Goal: Transaction & Acquisition: Book appointment/travel/reservation

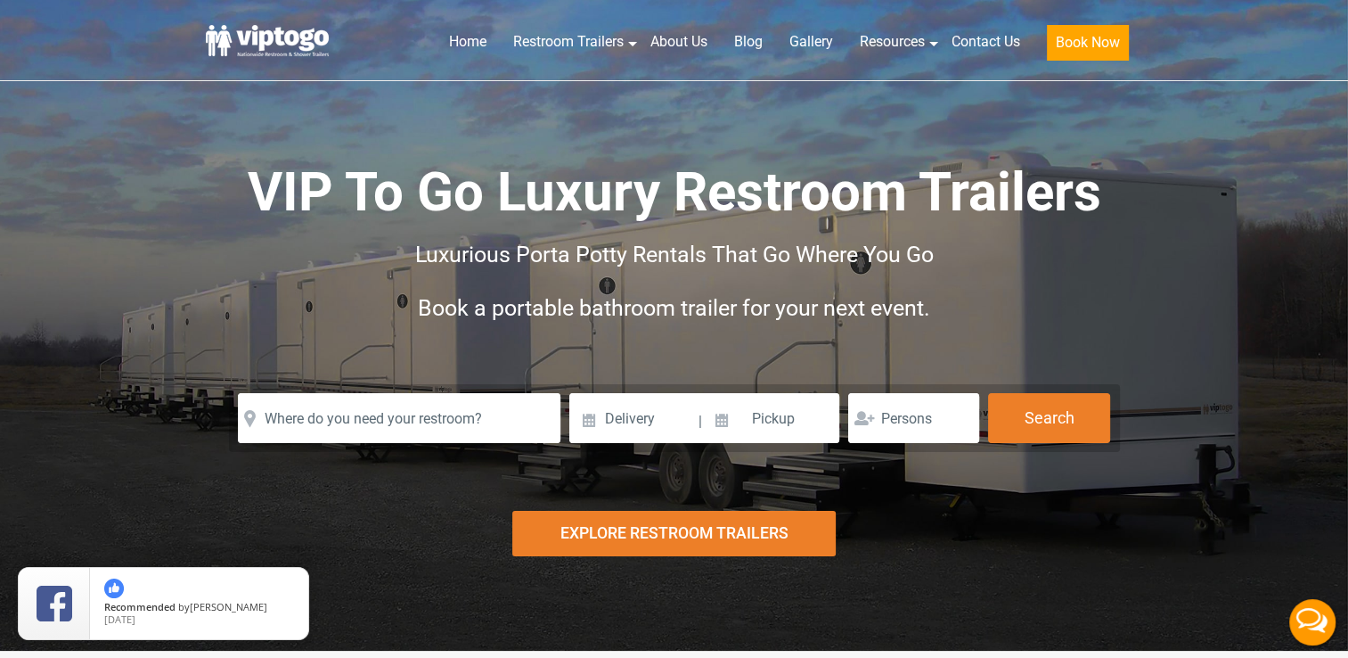
click at [706, 533] on div "Explore Restroom Trailers" at bounding box center [673, 533] width 323 height 45
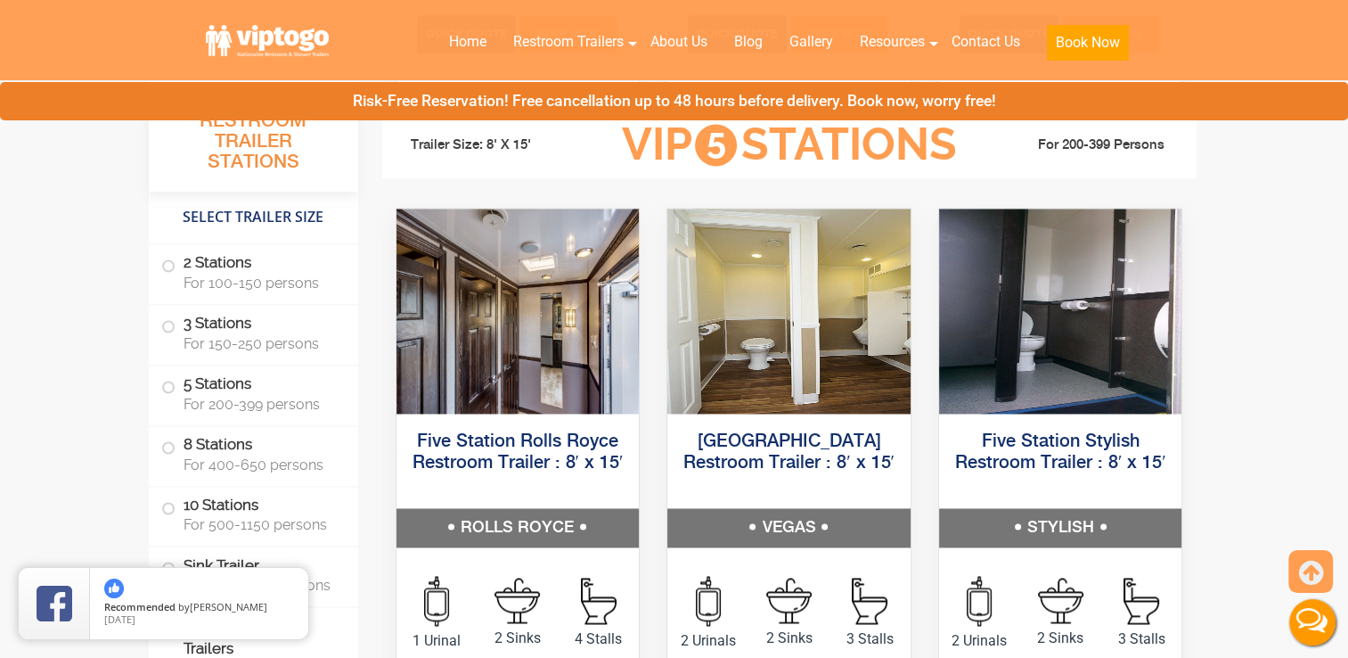
scroll to position [2694, 0]
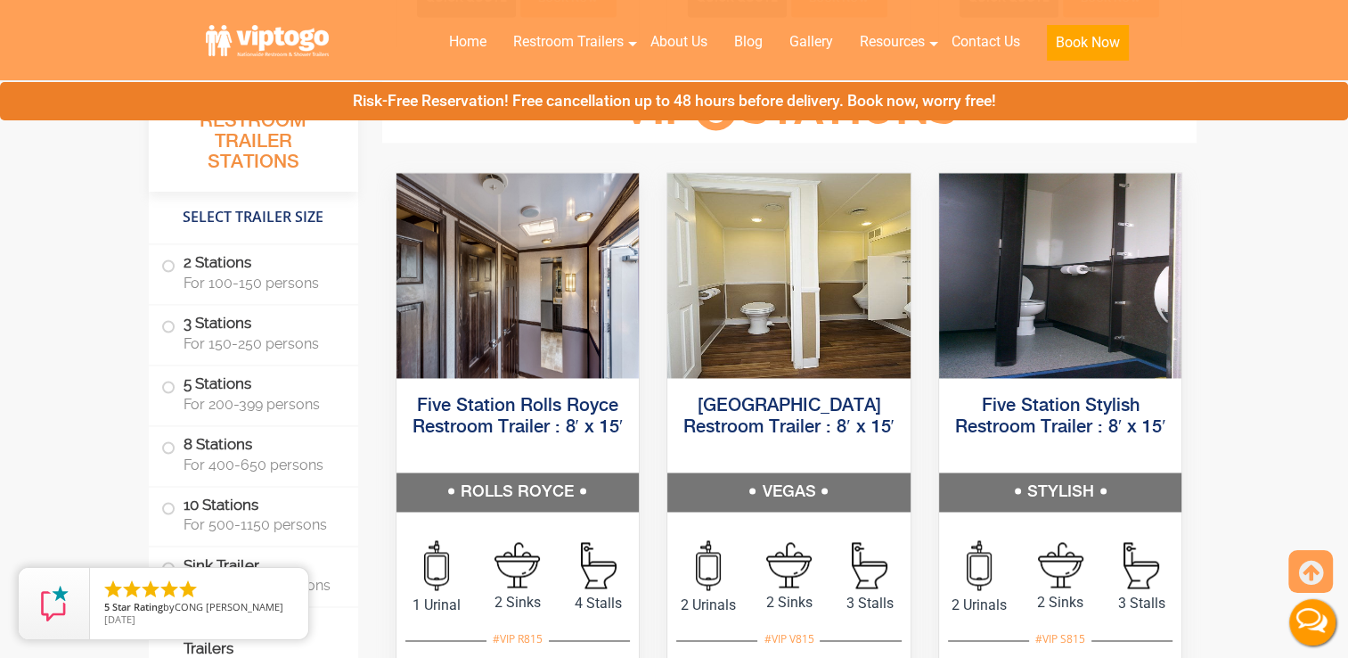
click at [1341, 629] on button "Live Chat" at bounding box center [1312, 621] width 71 height 71
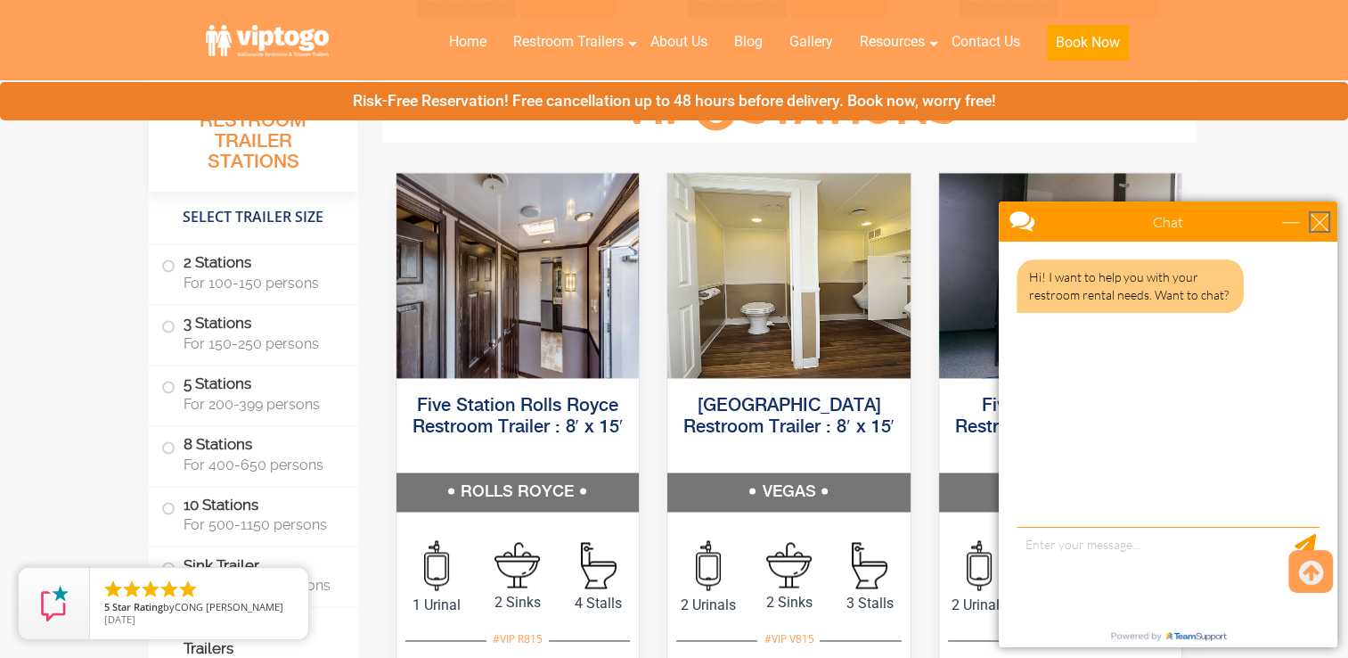
click at [1319, 224] on div "close" at bounding box center [1320, 222] width 18 height 18
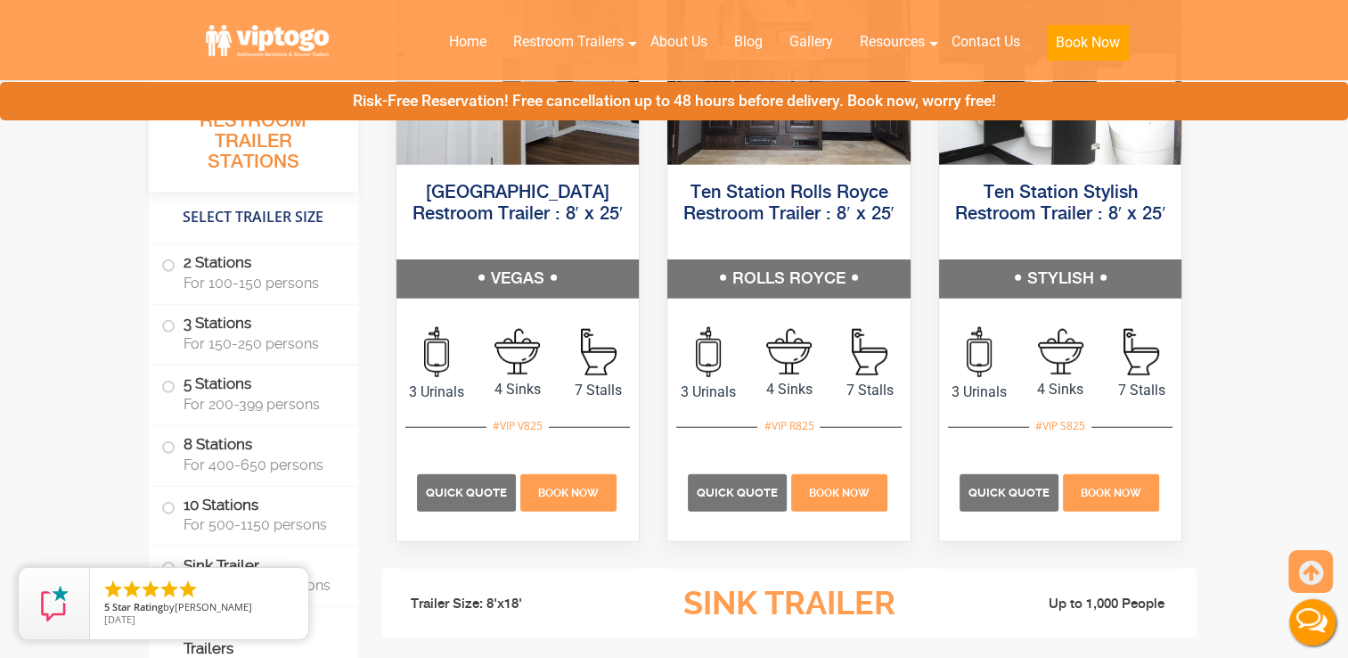
scroll to position [4309, 0]
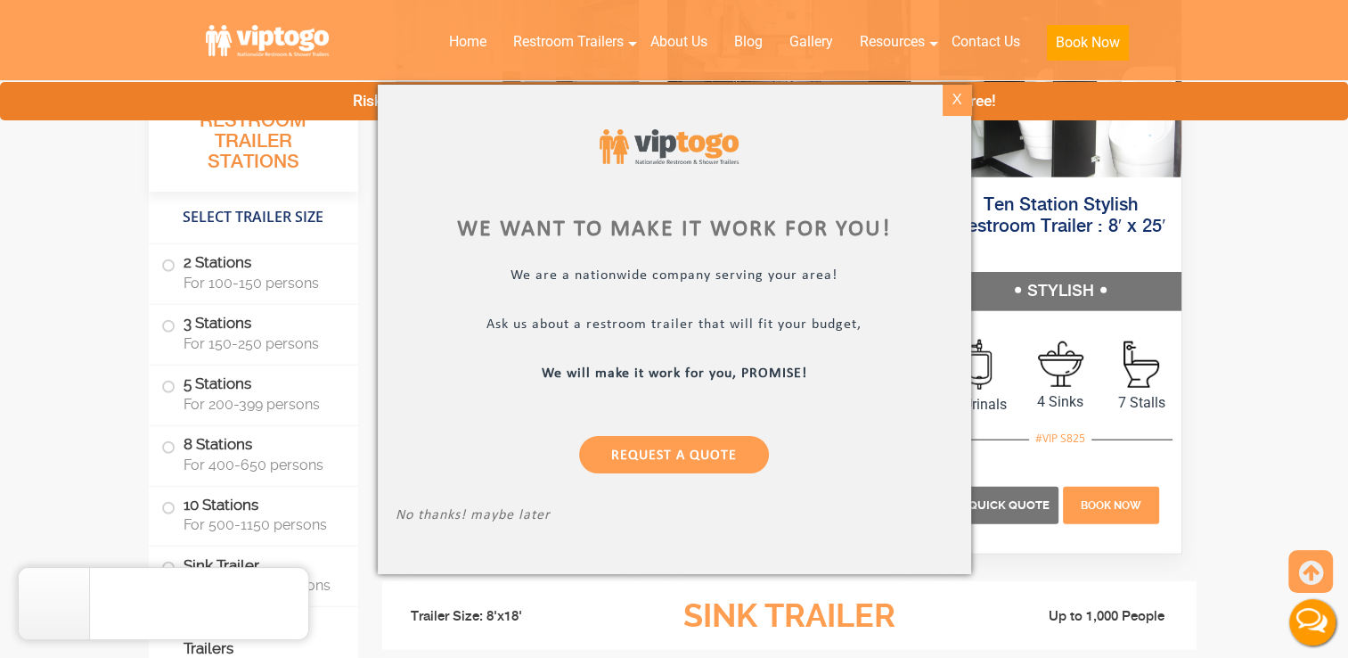
click at [955, 93] on div "X" at bounding box center [957, 100] width 28 height 30
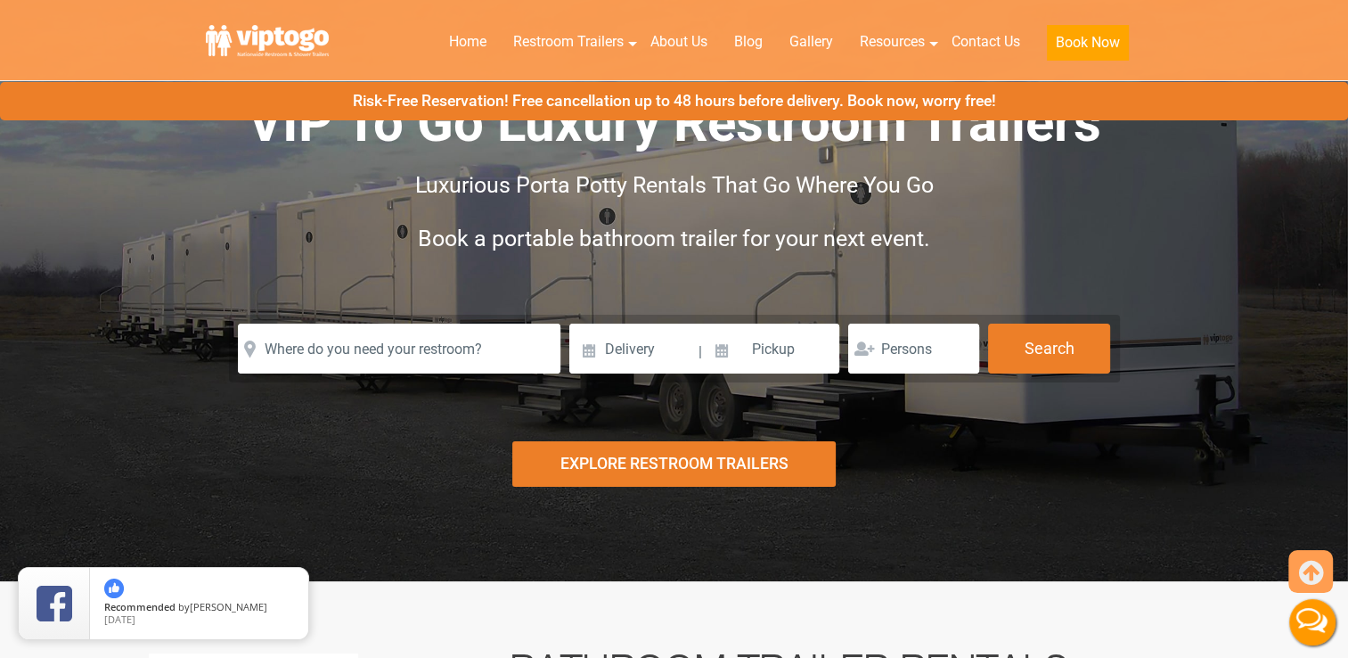
scroll to position [0, 0]
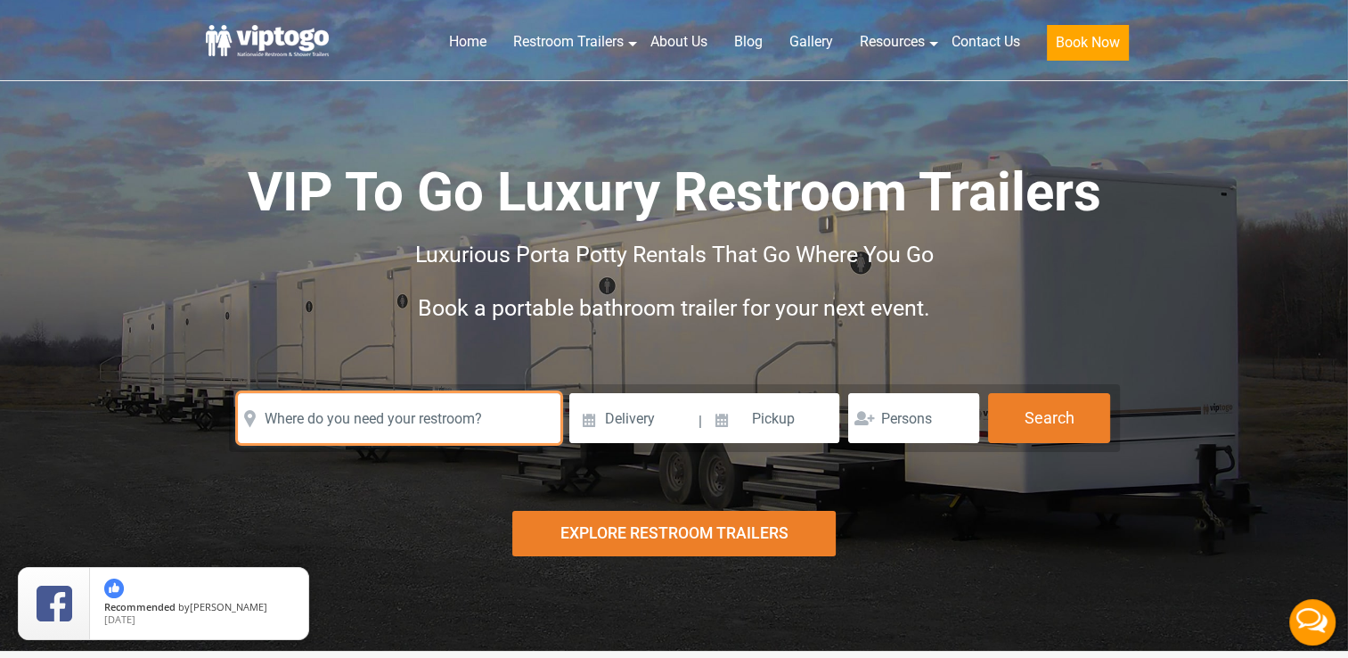
click at [299, 417] on input "text" at bounding box center [399, 418] width 323 height 50
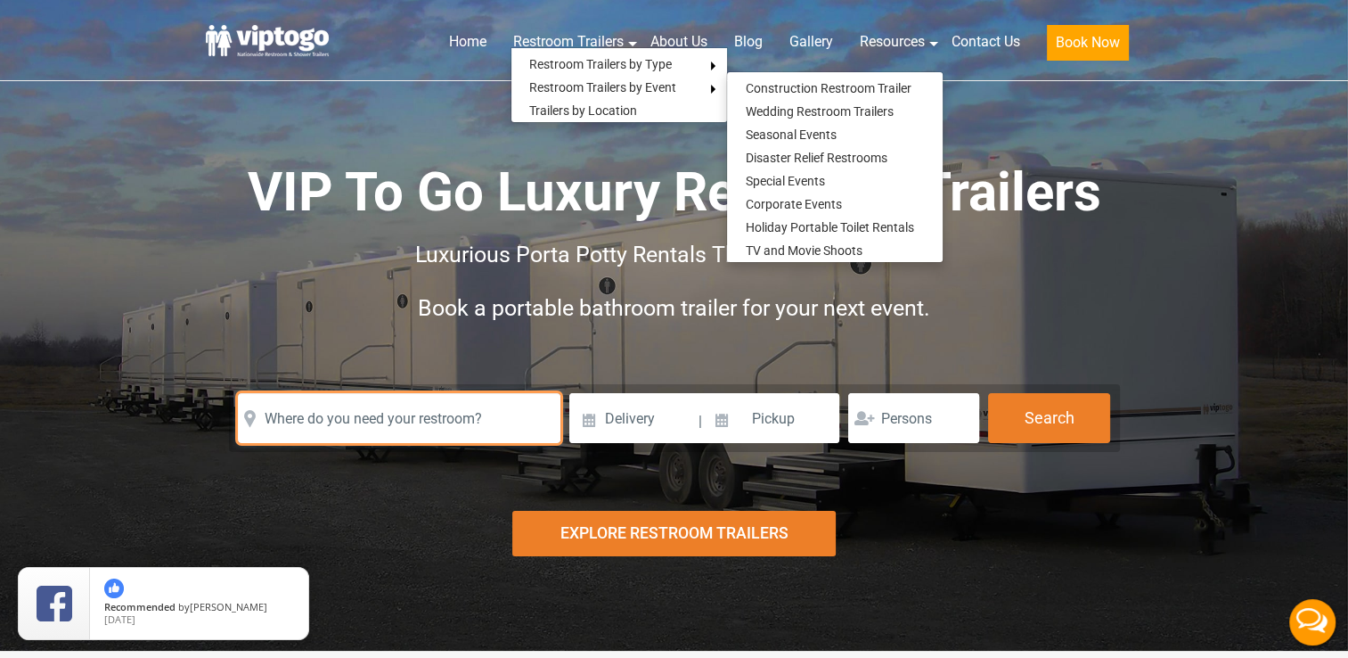
click at [460, 423] on input "text" at bounding box center [399, 418] width 323 height 50
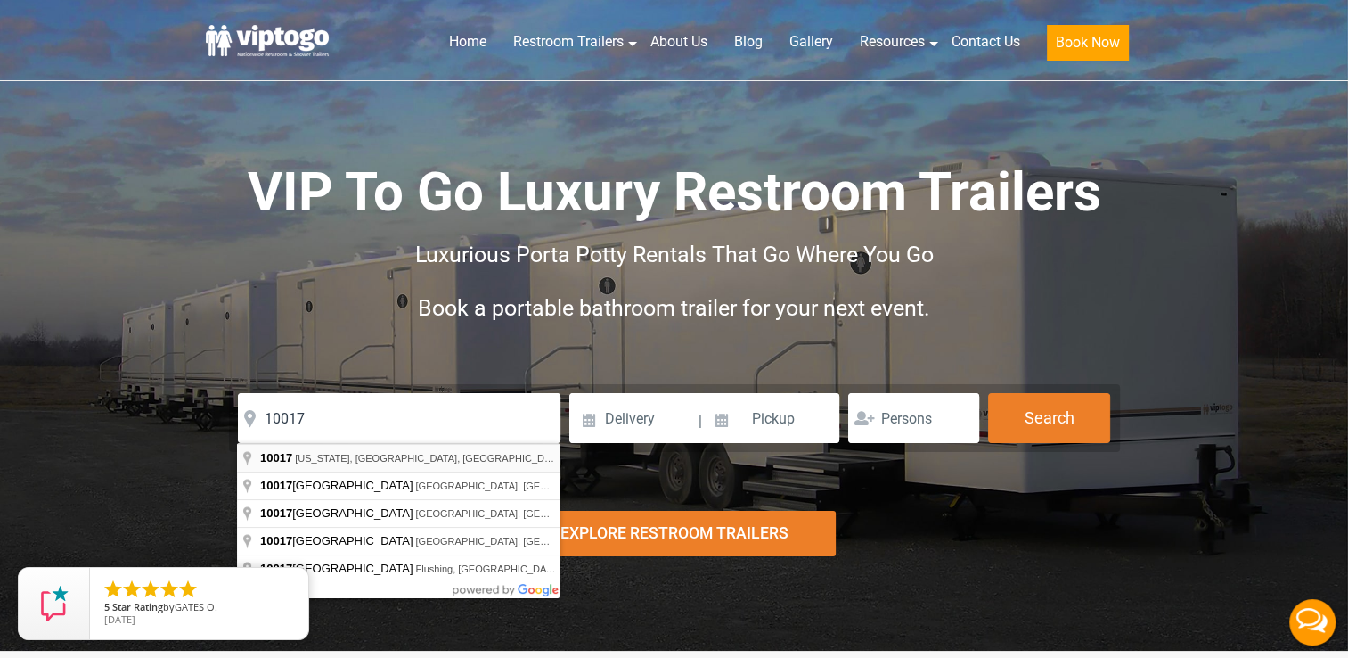
type input "New York, NY 10017, USA"
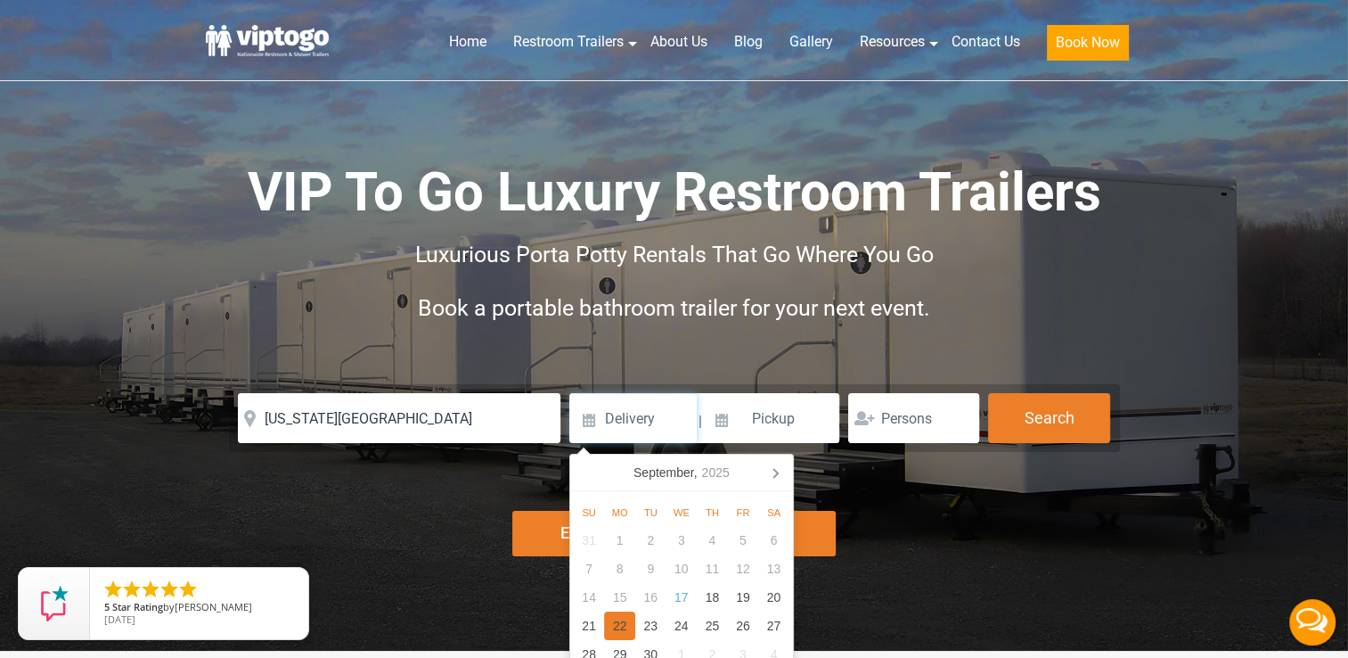
click at [613, 622] on div "22" at bounding box center [619, 625] width 31 height 29
type input "09/22/2025"
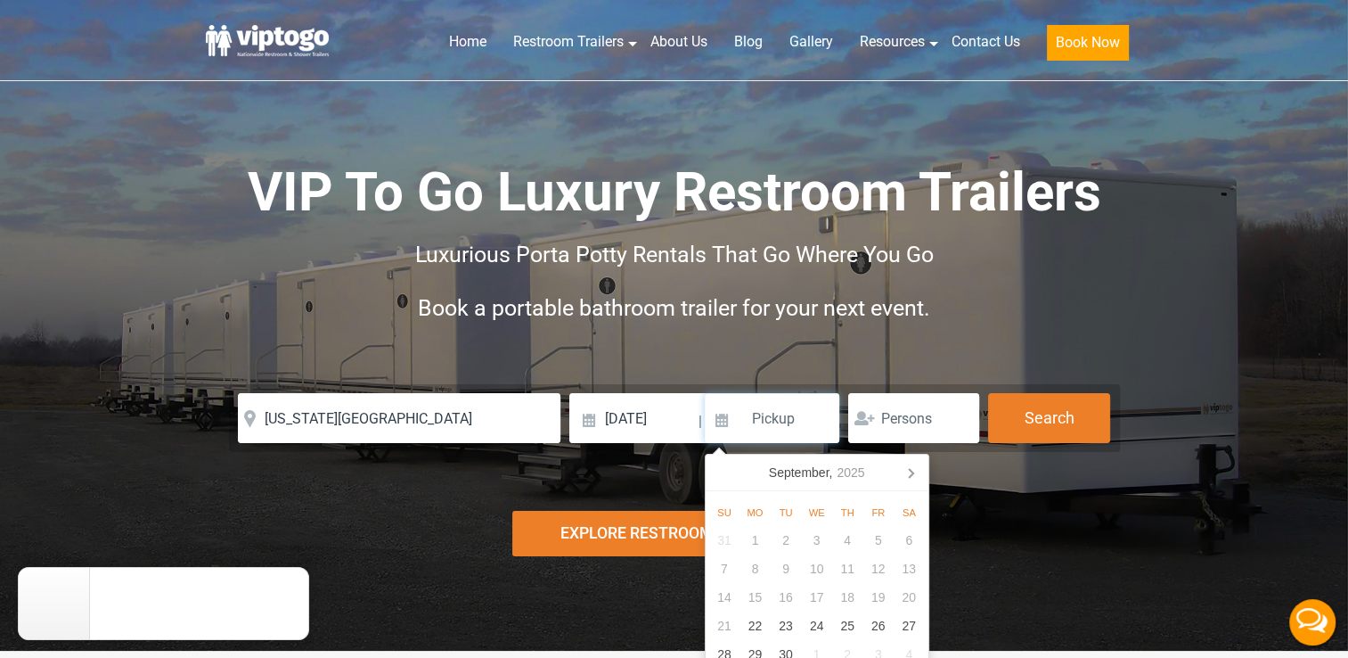
click at [758, 422] on input at bounding box center [772, 418] width 135 height 50
click at [913, 470] on icon at bounding box center [910, 472] width 29 height 29
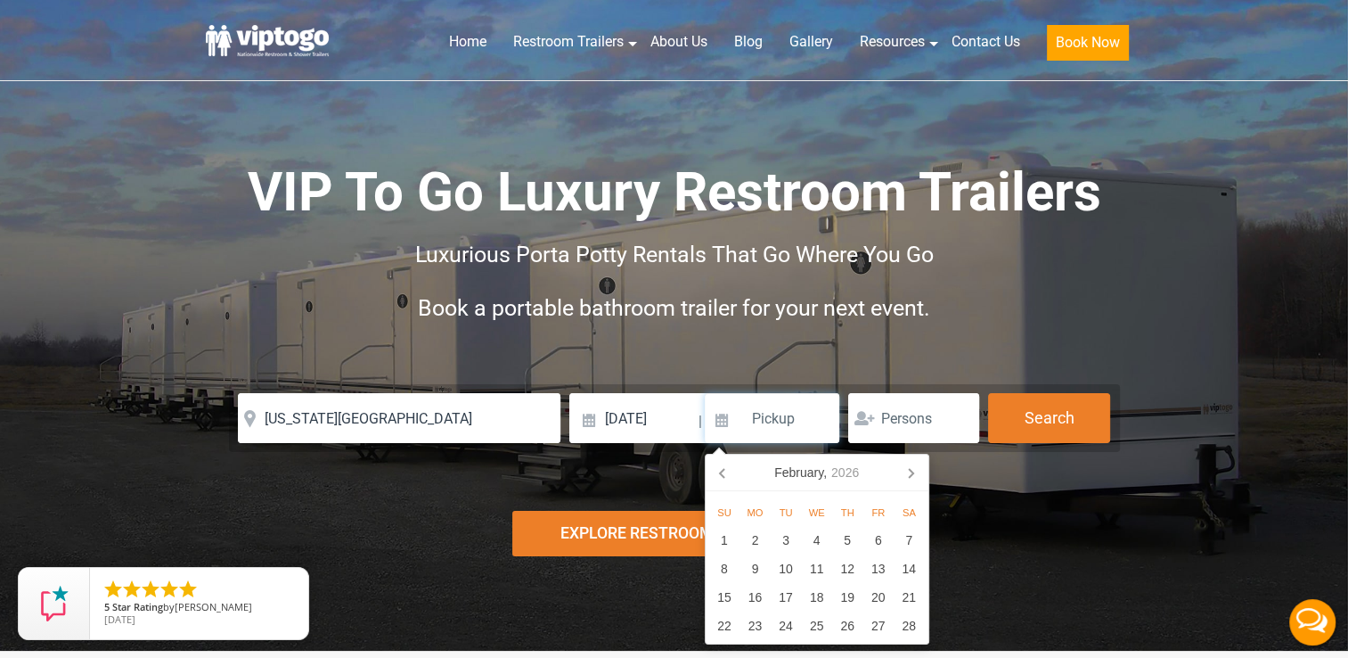
click at [913, 470] on icon at bounding box center [910, 472] width 29 height 29
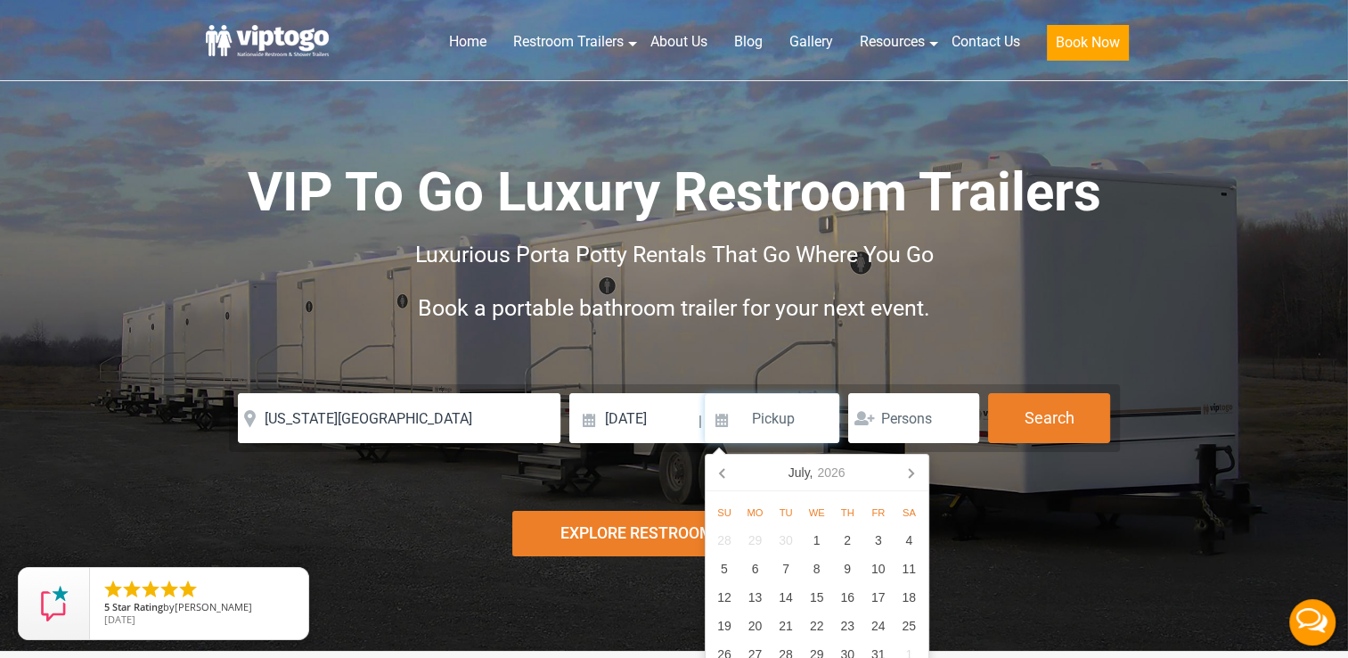
click at [913, 470] on icon at bounding box center [910, 472] width 29 height 29
click at [753, 619] on div "21" at bounding box center [754, 625] width 31 height 29
type input "09/21/2026"
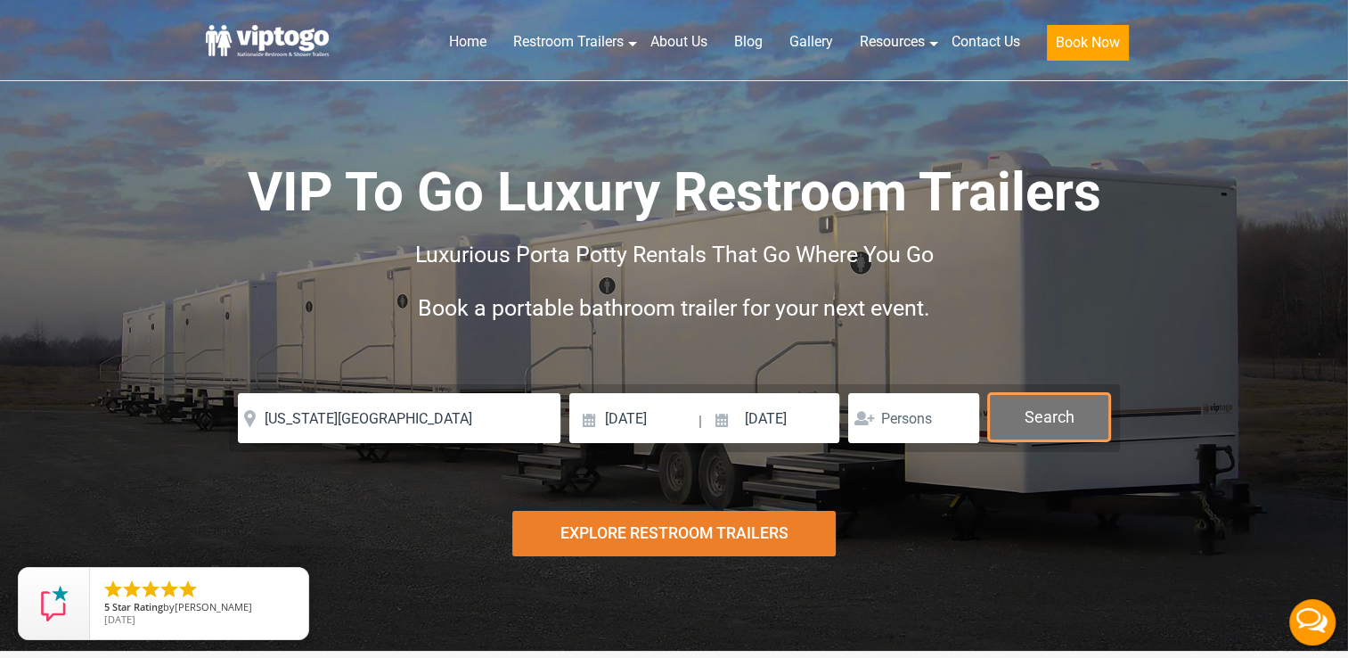
click at [1052, 429] on button "Search" at bounding box center [1049, 417] width 122 height 48
click at [1066, 419] on button "Search" at bounding box center [1049, 417] width 122 height 48
click at [151, 426] on div "Risk-Free Reservation! Free cancellation up to 48 hours before delivery. Book n…" at bounding box center [674, 325] width 1348 height 650
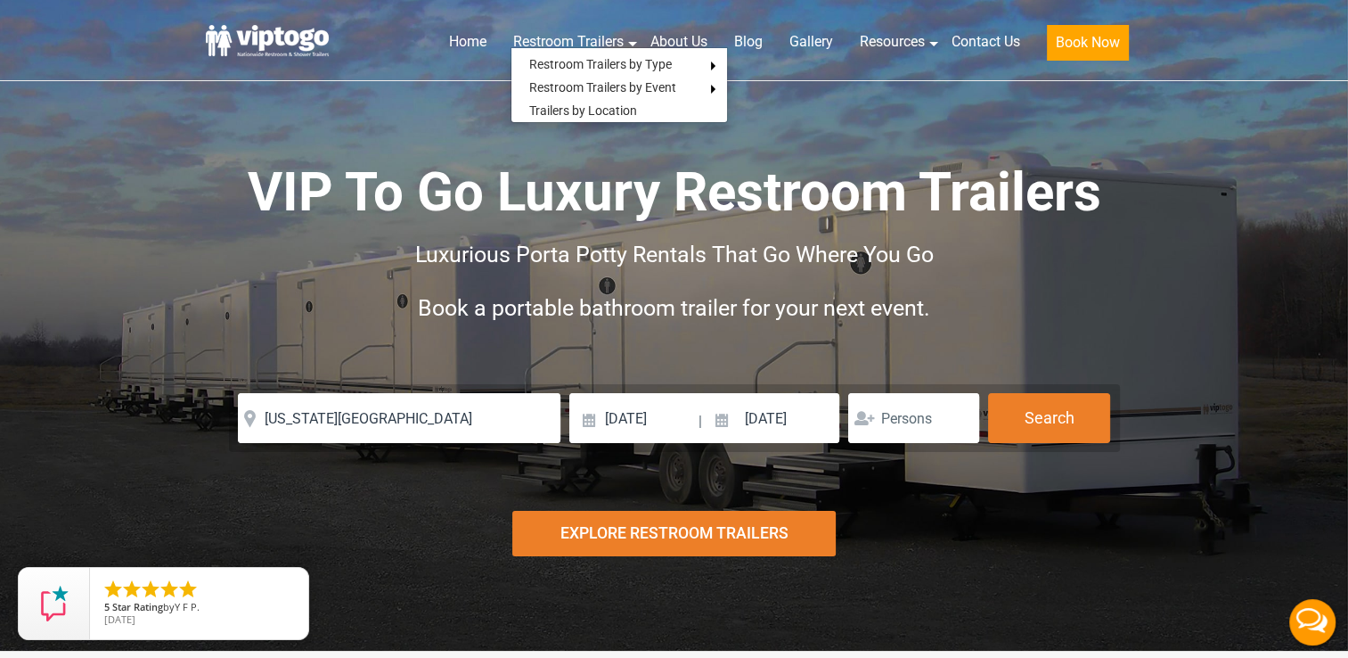
click at [815, 197] on span "VIP To Go Luxury Restroom Trailers" at bounding box center [675, 191] width 854 height 63
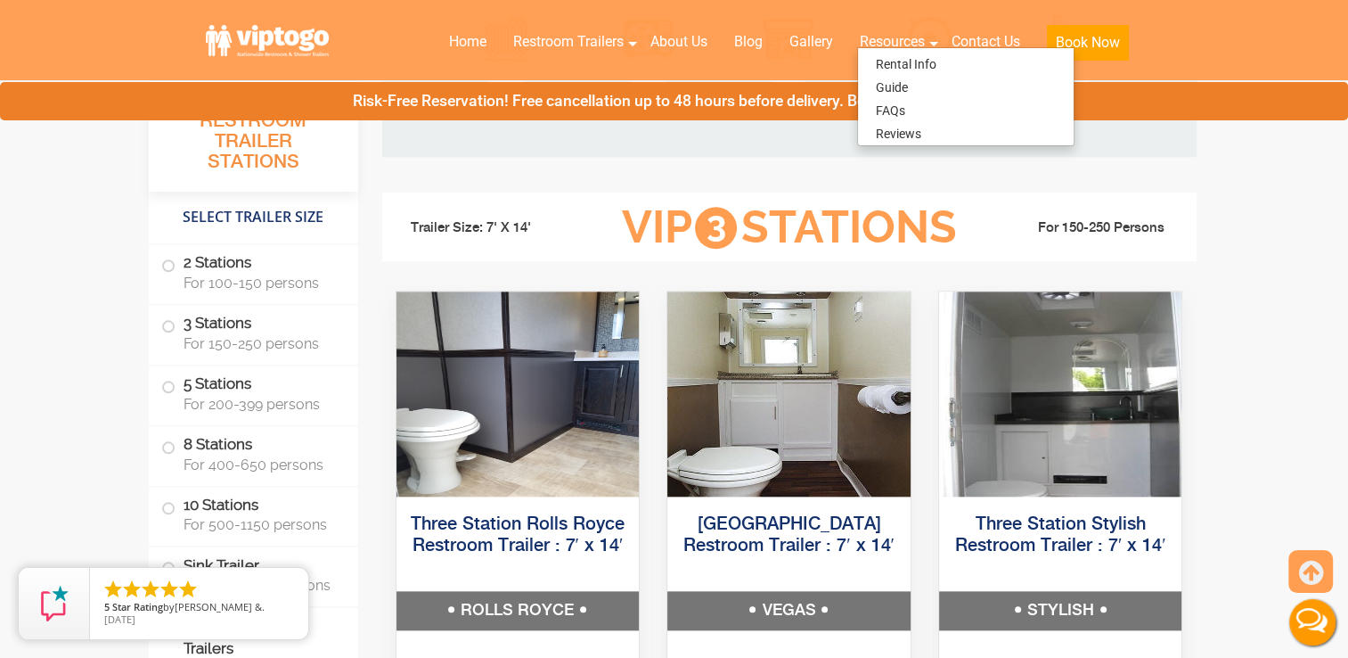
scroll to position [1687, 0]
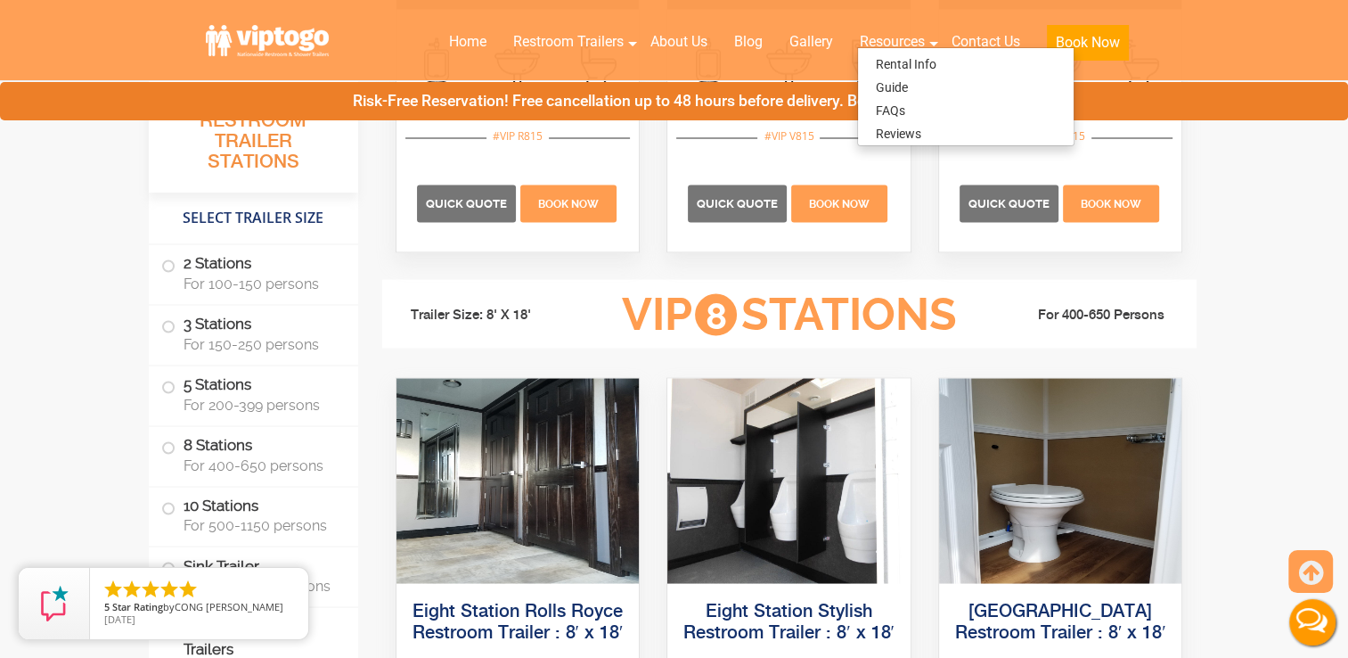
scroll to position [3161, 0]
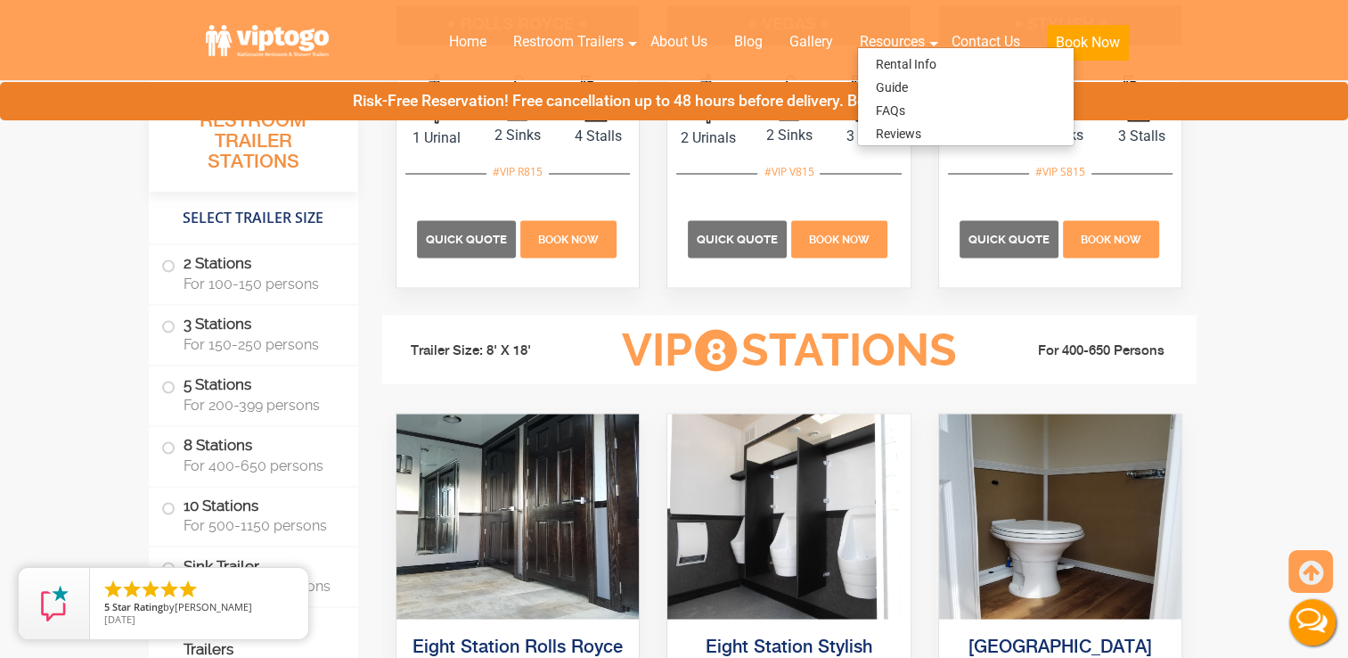
click at [1197, 42] on header "Home Restroom Trailers Restroom Trailers by Type All Restroom Trailers ADA Rest…" at bounding box center [674, 40] width 1348 height 81
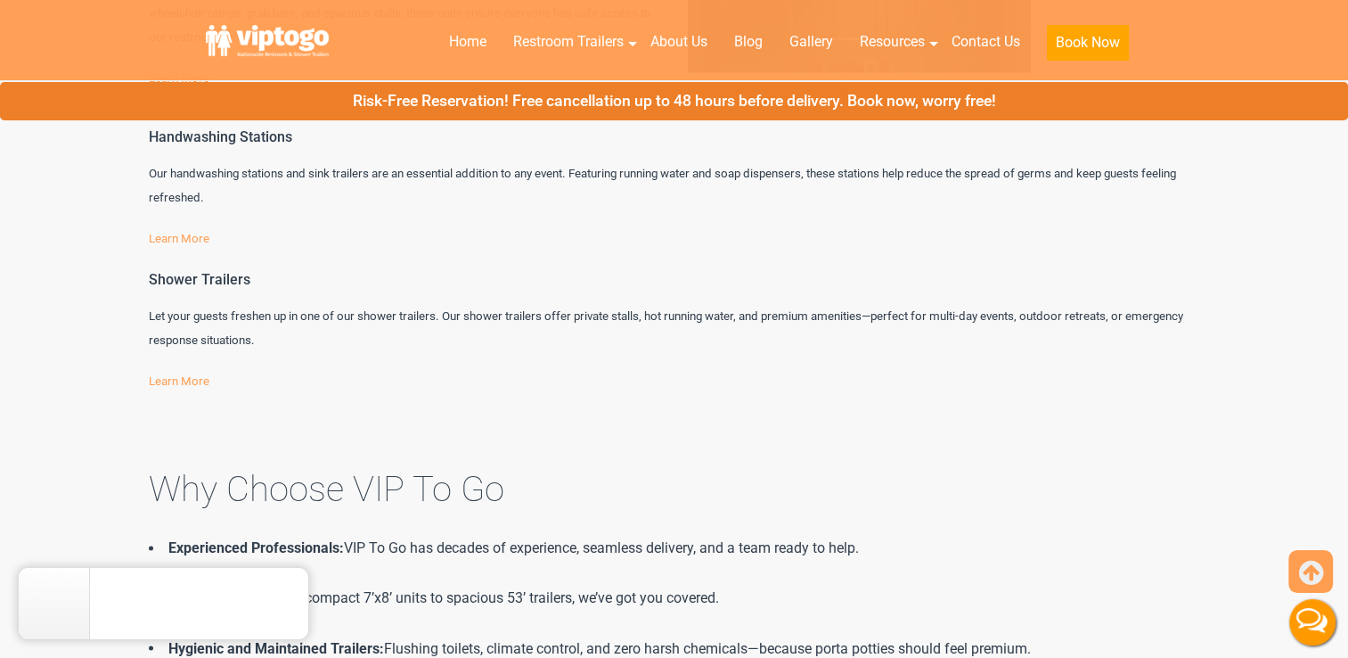
scroll to position [0, 0]
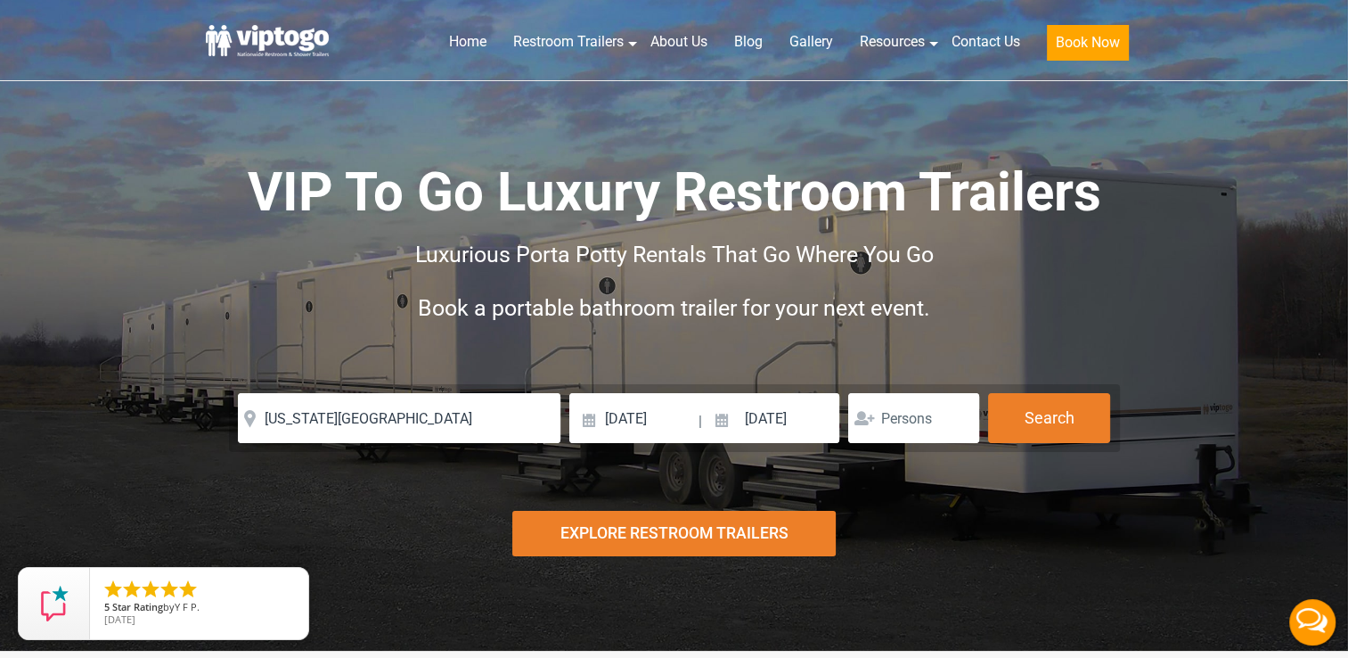
click at [694, 529] on div "Explore Restroom Trailers" at bounding box center [673, 533] width 323 height 45
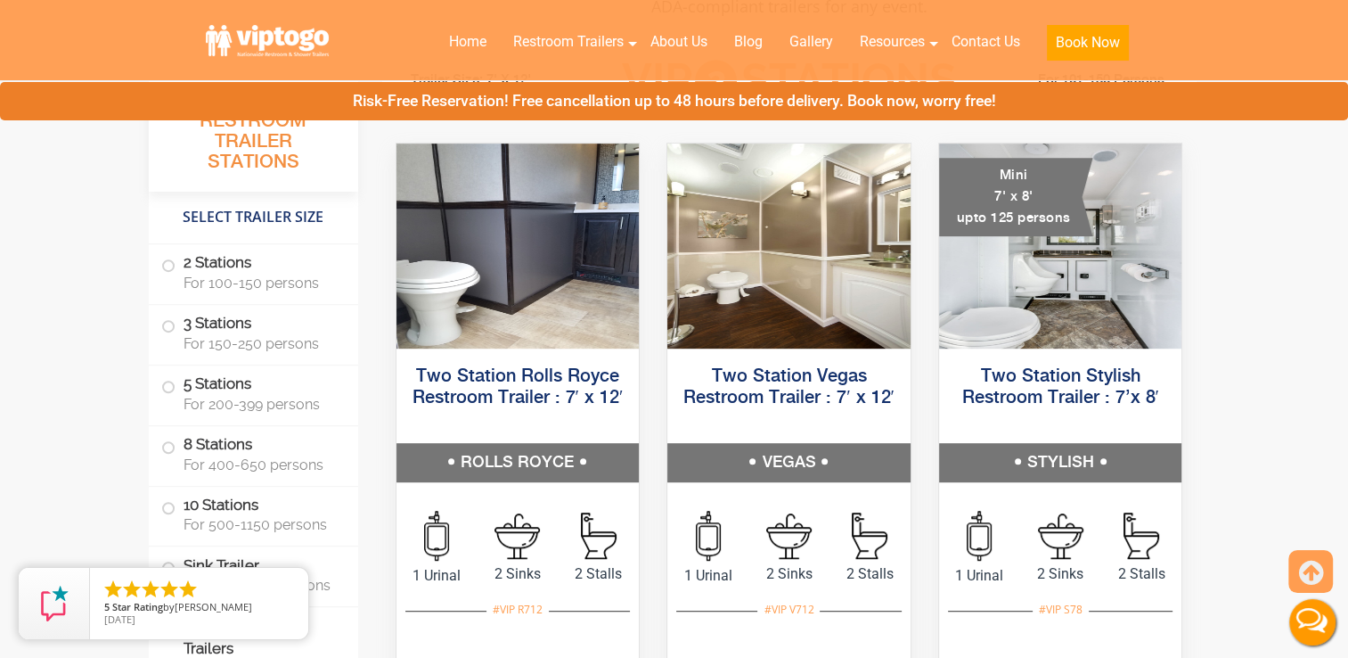
scroll to position [855, 0]
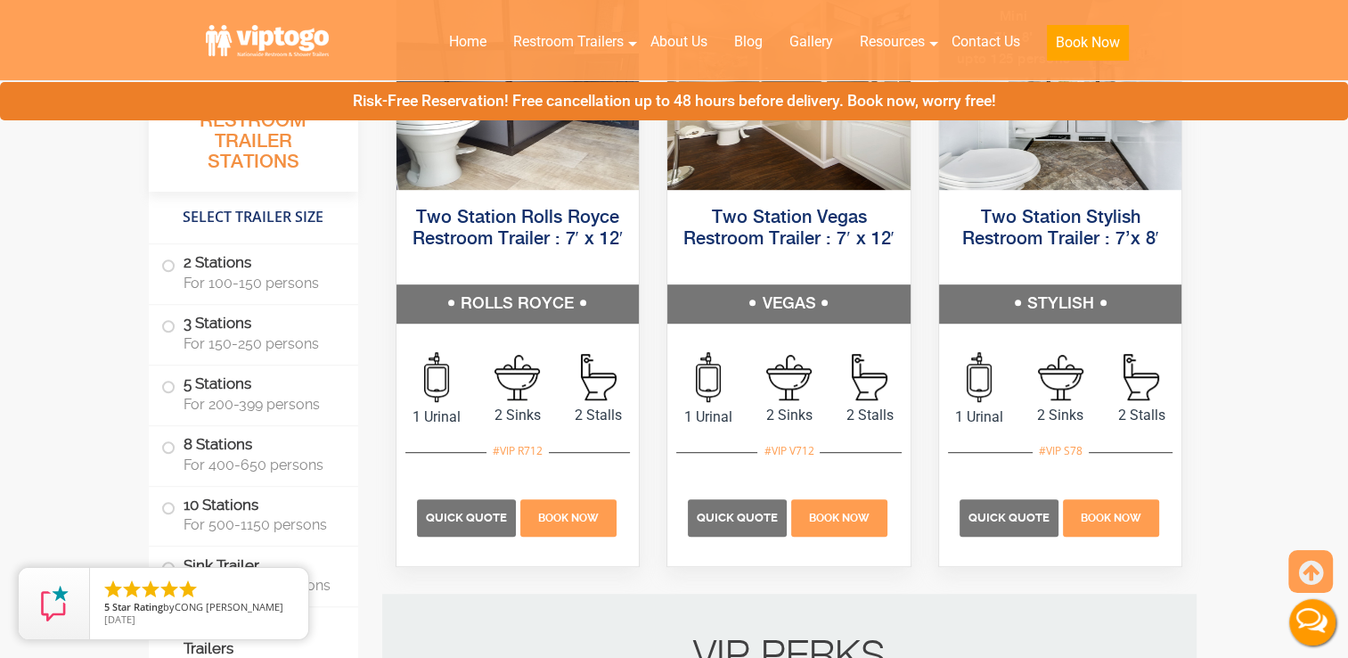
scroll to position [1033, 0]
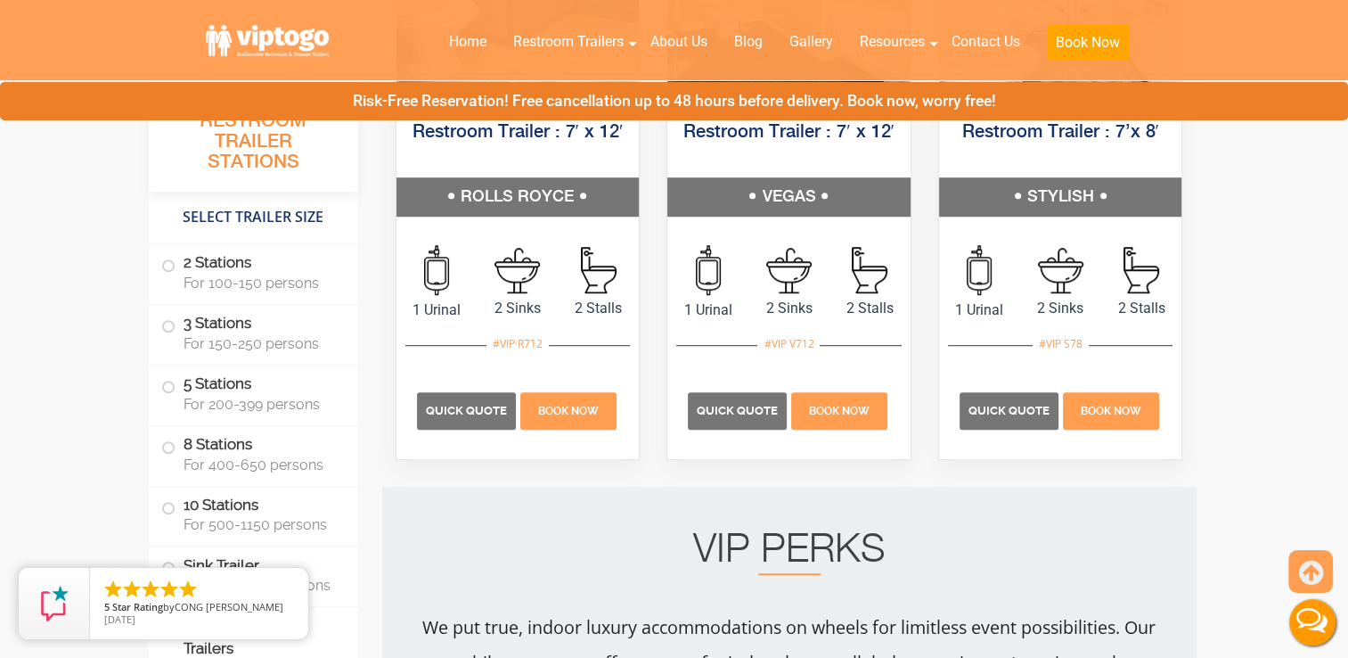
scroll to position [1140, 0]
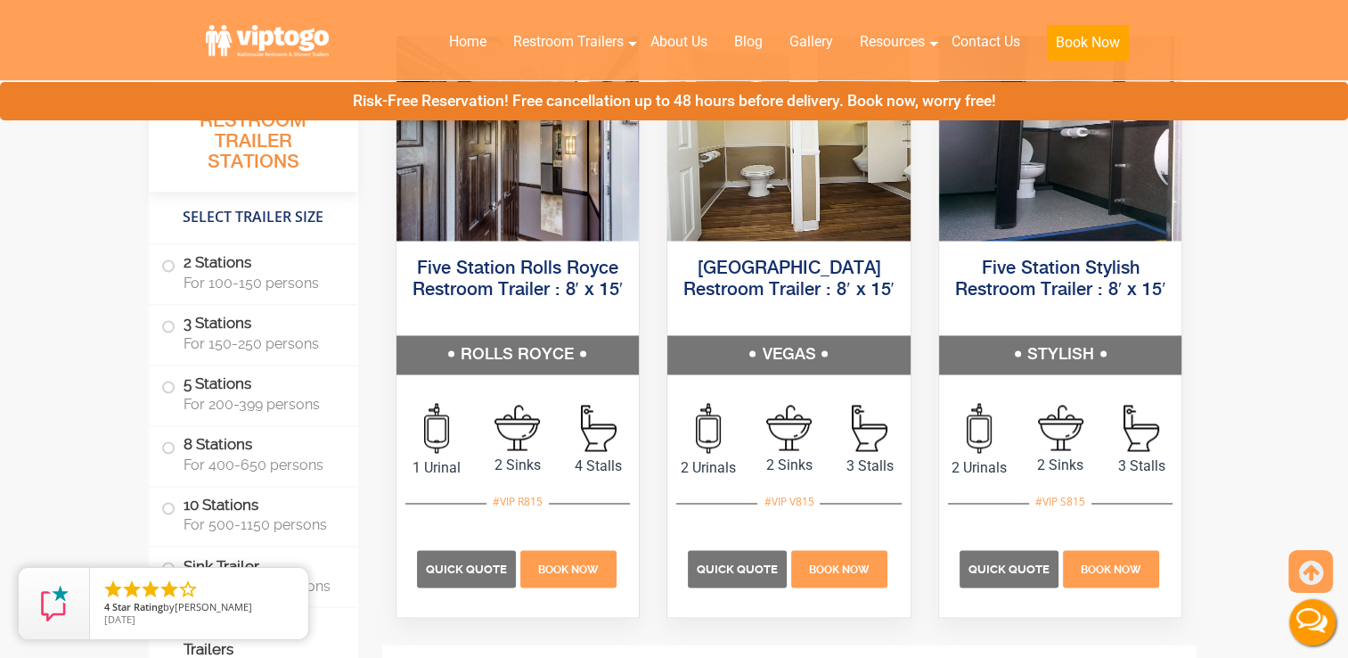
scroll to position [2815, 0]
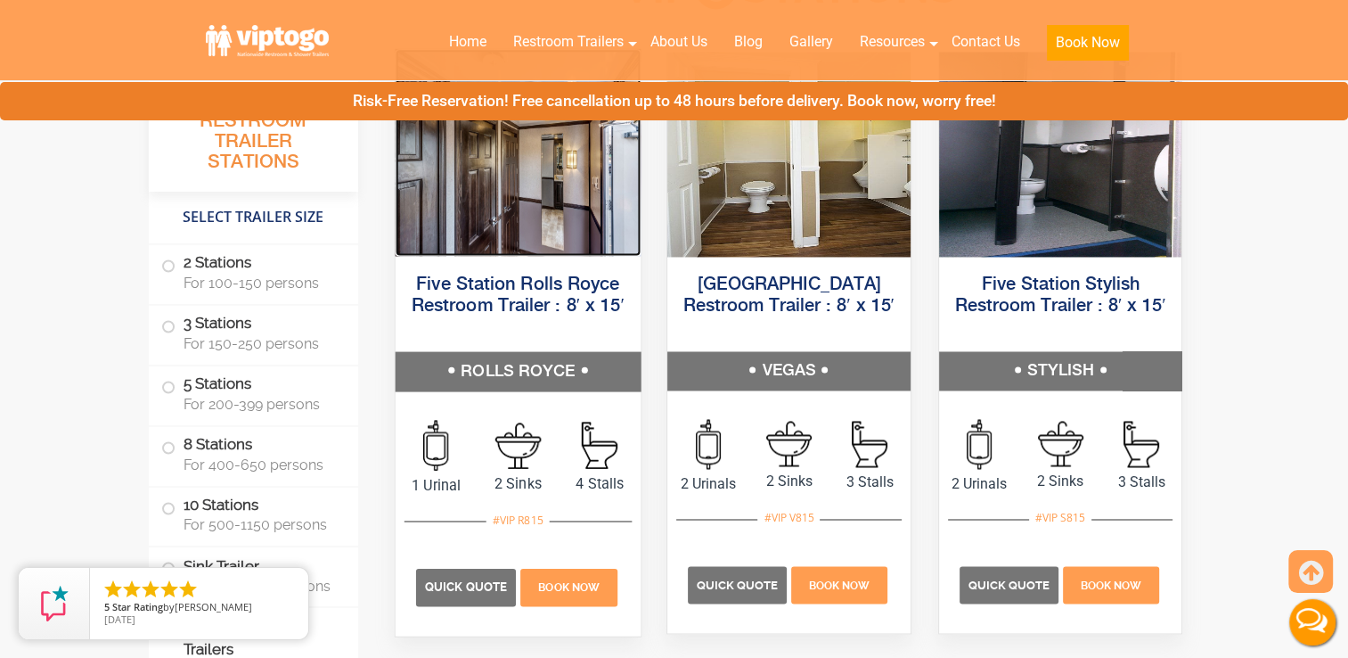
click at [520, 237] on img at bounding box center [517, 151] width 245 height 207
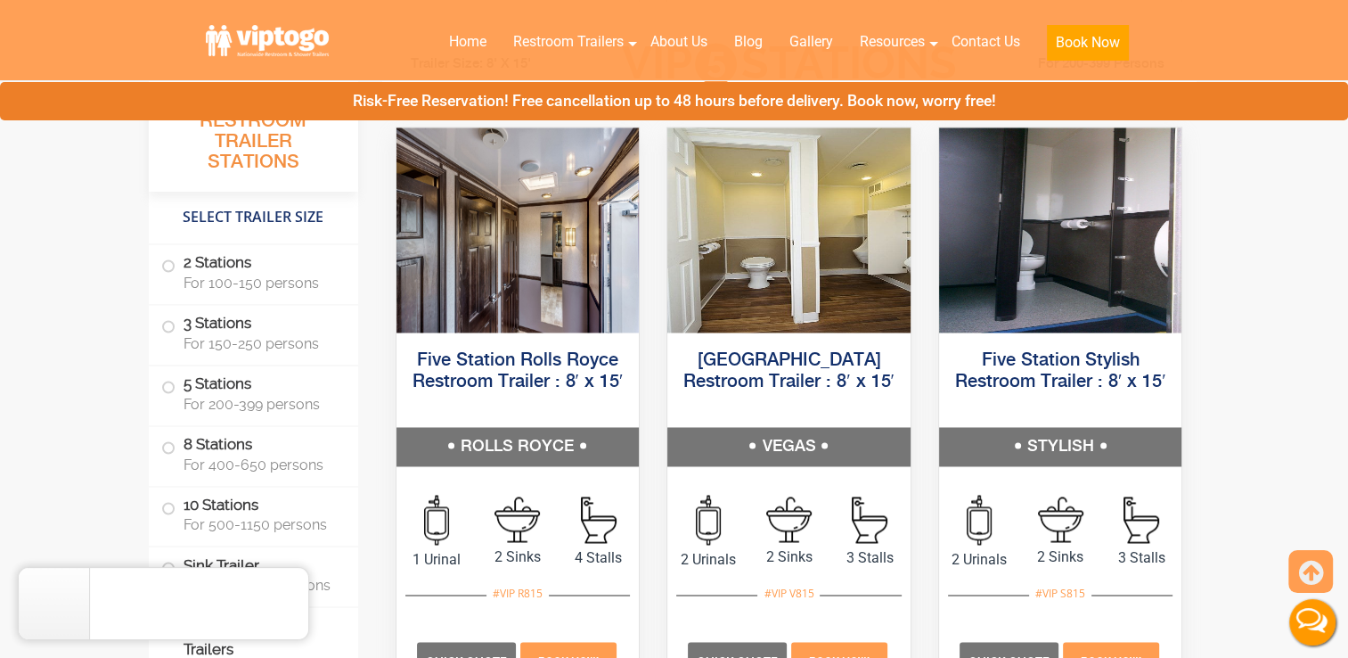
scroll to position [2756, 0]
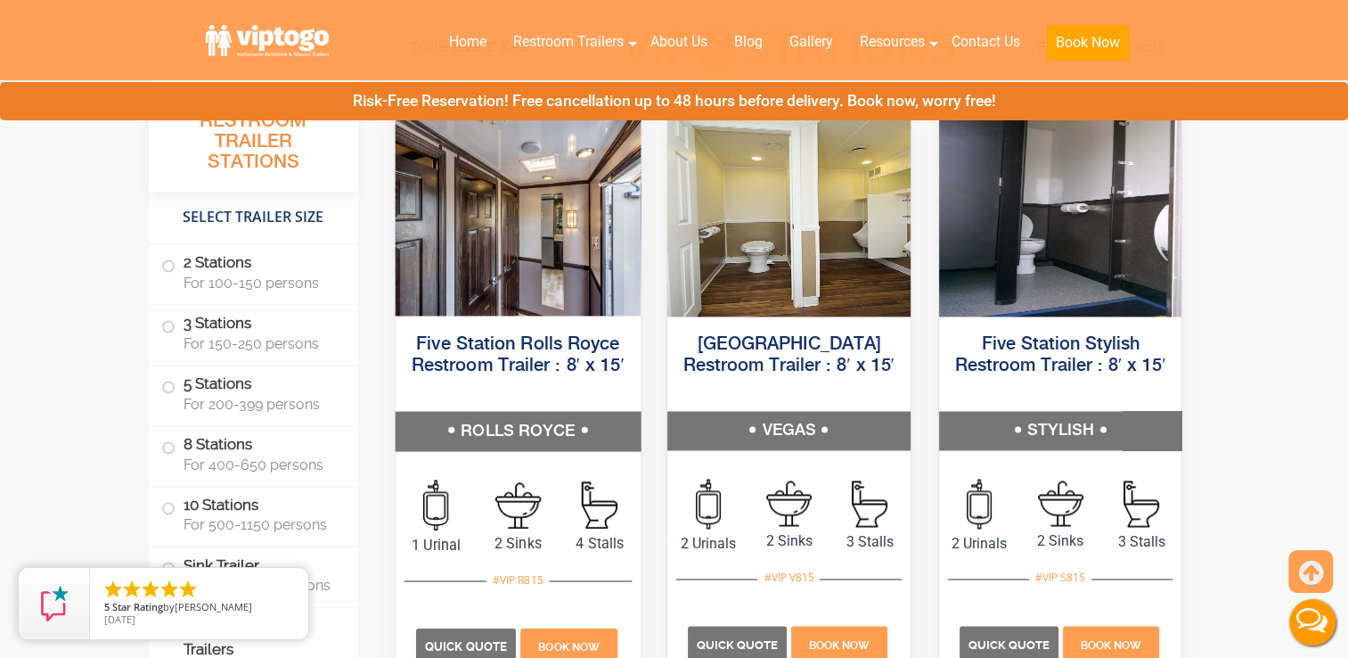
click at [544, 534] on span "2 Sinks" at bounding box center [518, 542] width 82 height 21
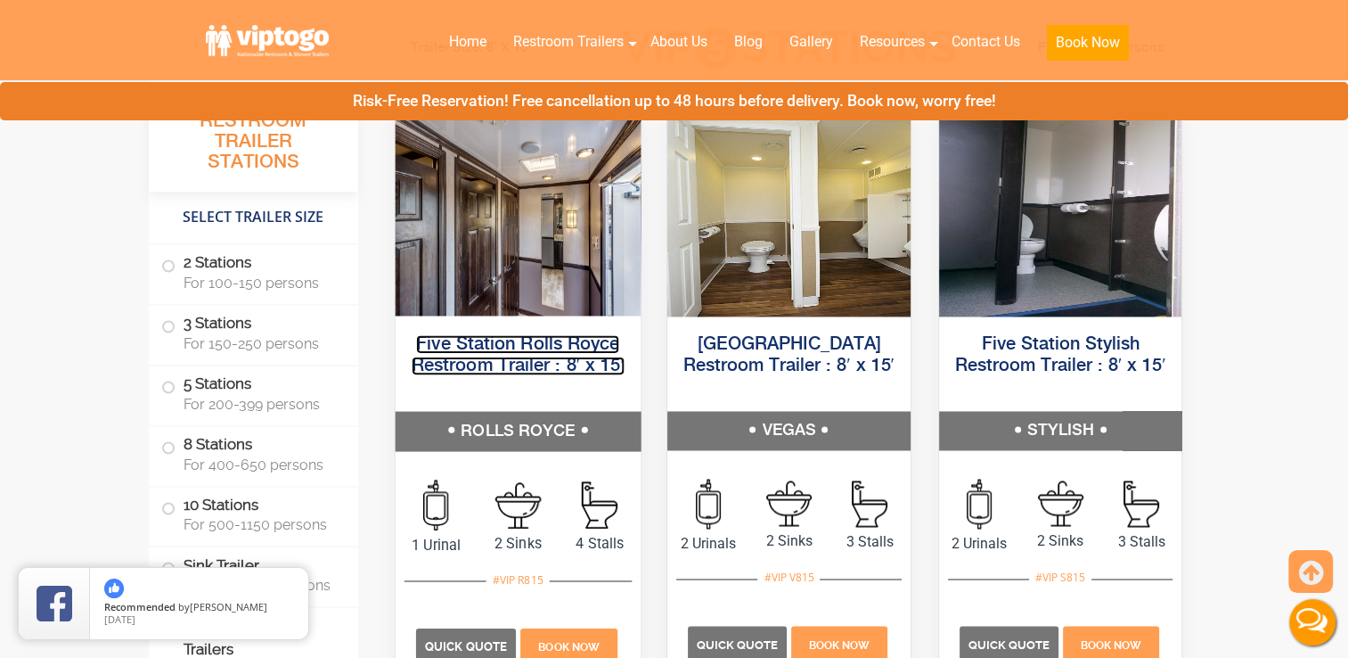
click at [543, 355] on link "Five Station Rolls Royce Restroom Trailer : 8′ x 15′" at bounding box center [517, 354] width 213 height 40
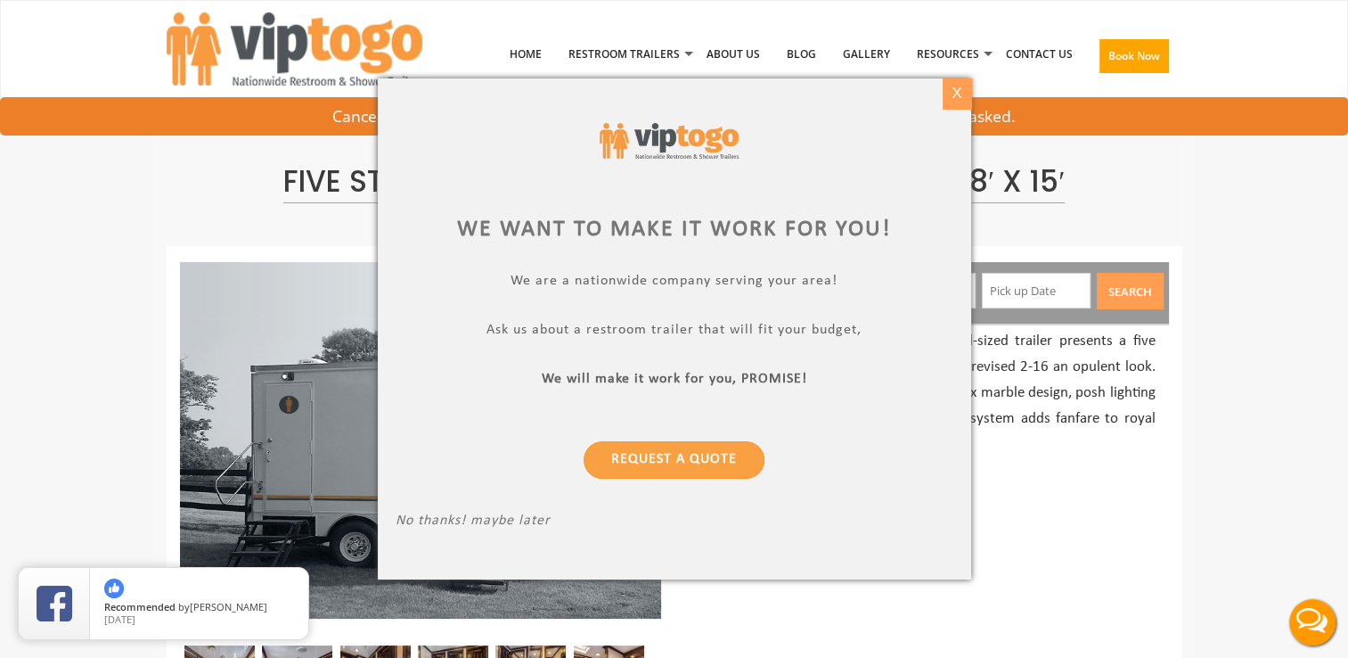
click at [958, 92] on div "X" at bounding box center [957, 93] width 28 height 30
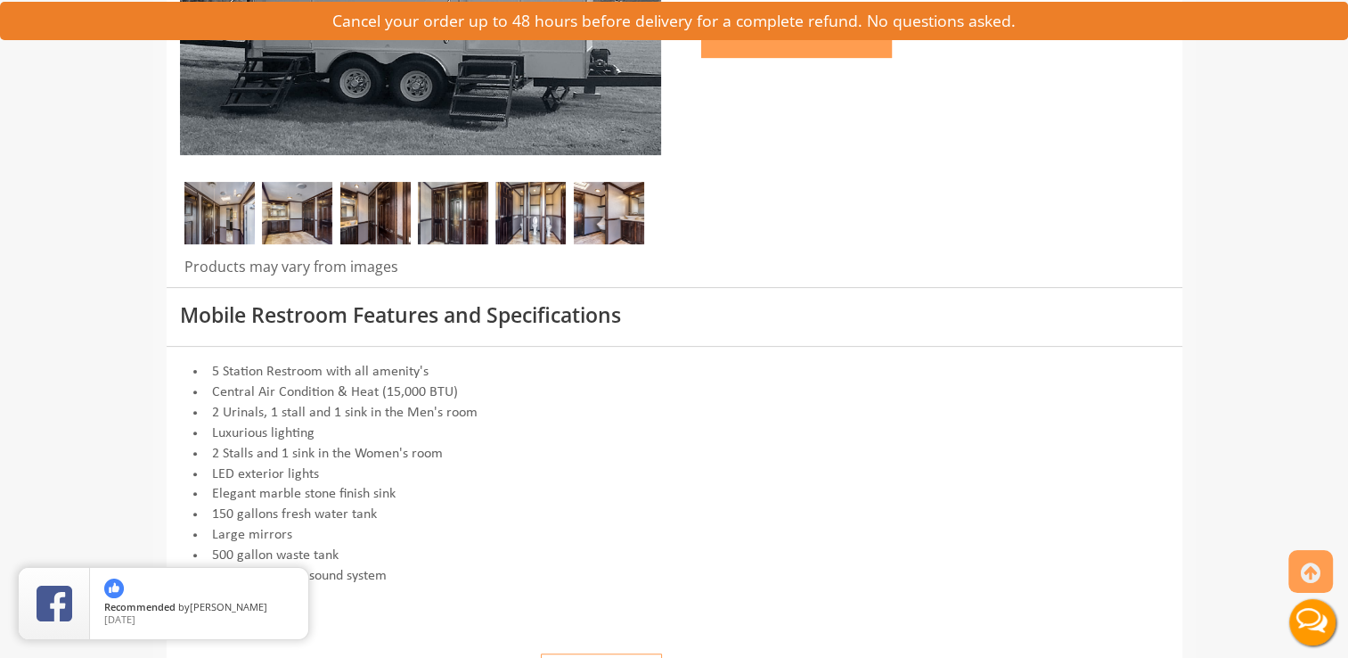
scroll to position [499, 0]
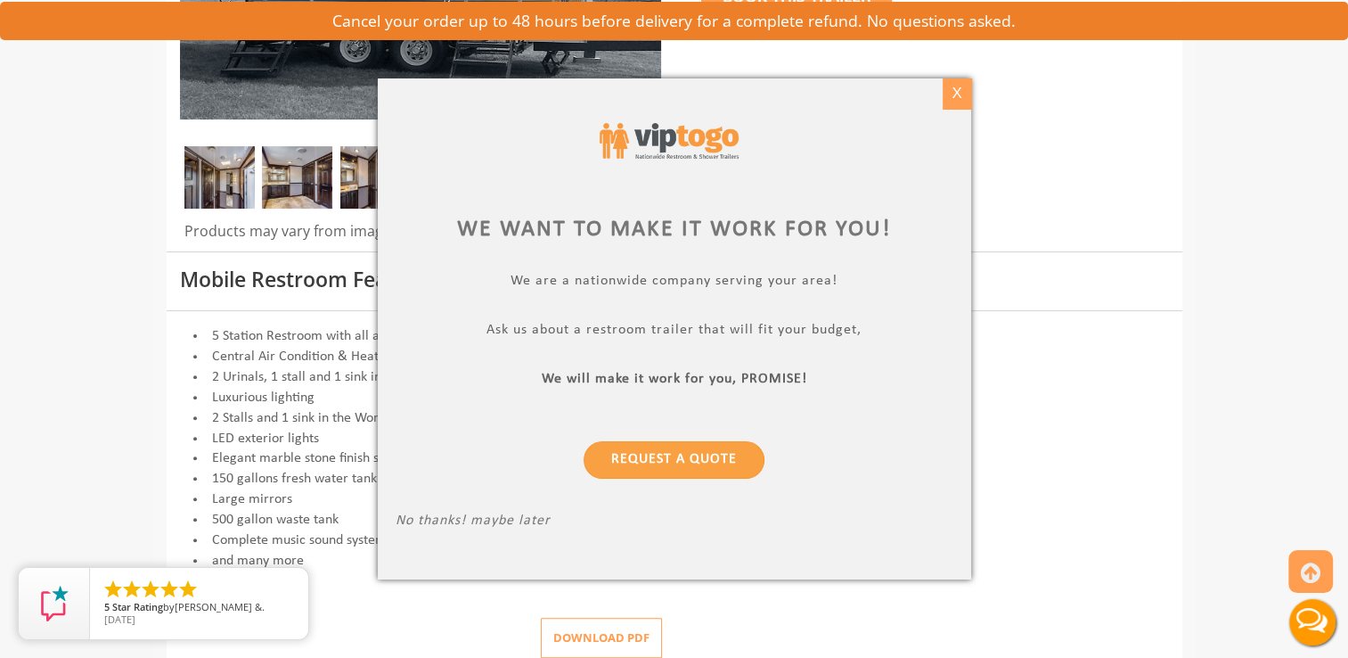
click at [954, 96] on div "X" at bounding box center [957, 93] width 28 height 30
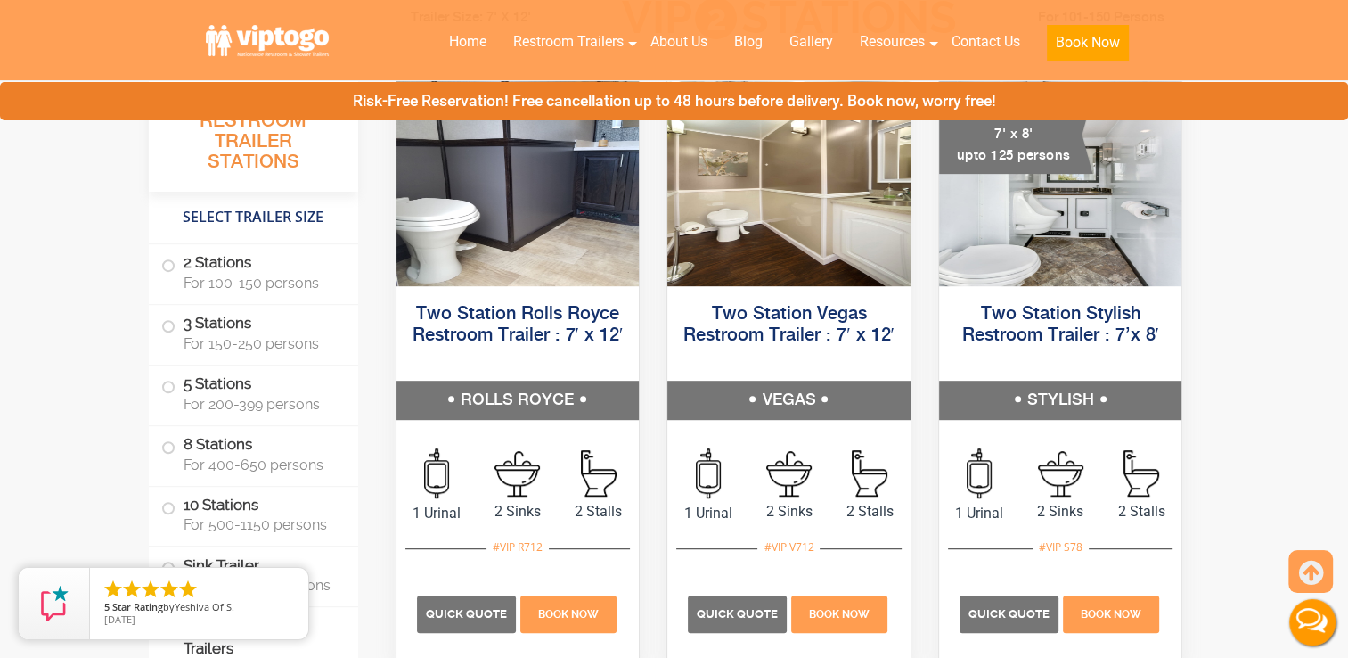
scroll to position [903, 0]
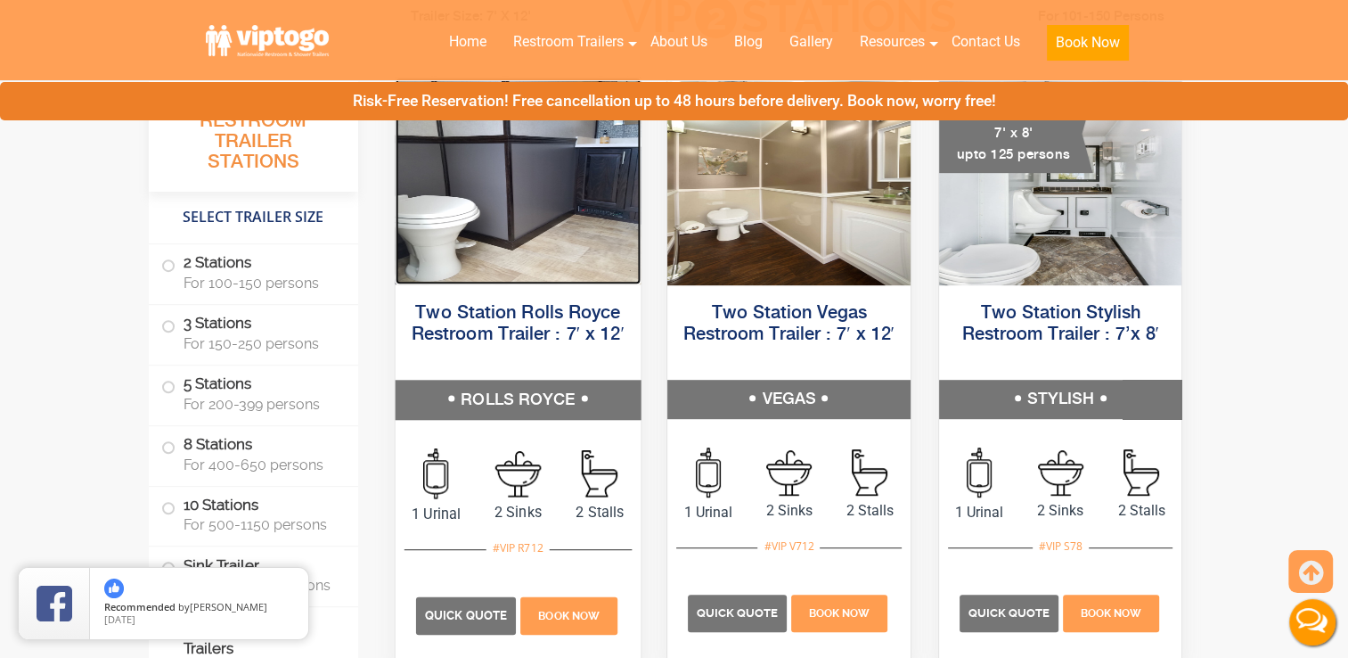
click at [555, 244] on img at bounding box center [517, 181] width 245 height 207
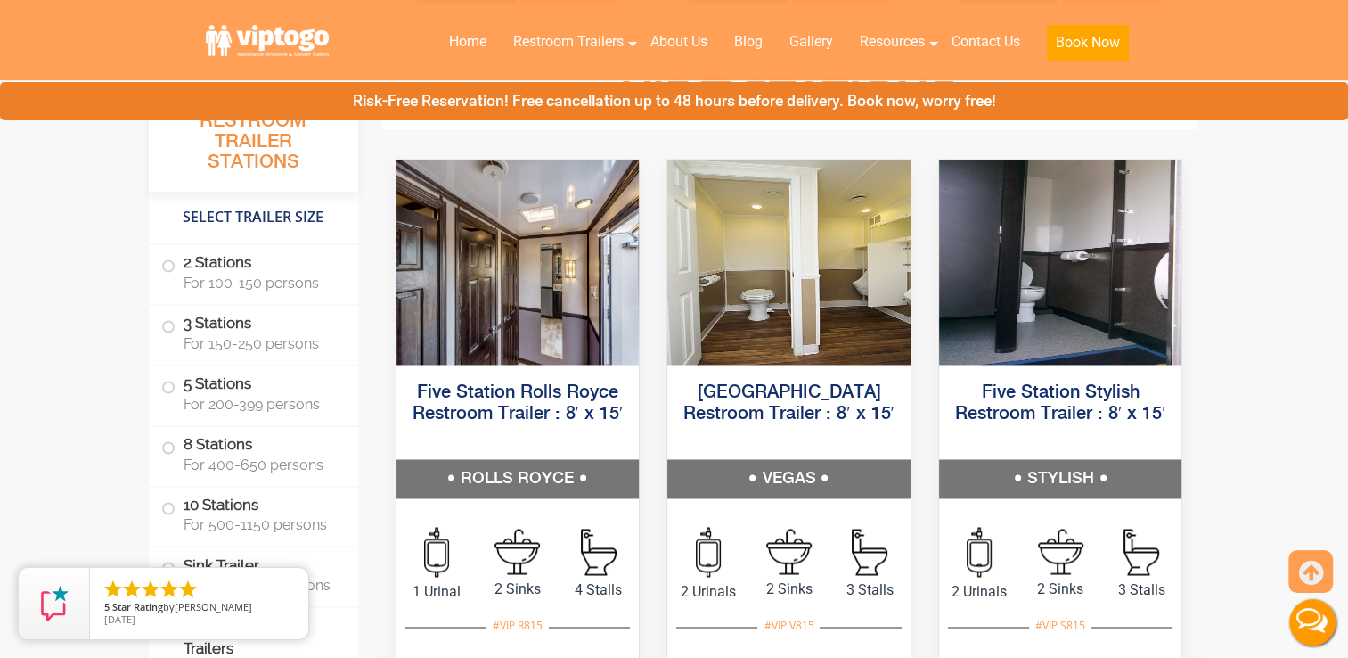
scroll to position [2743, 0]
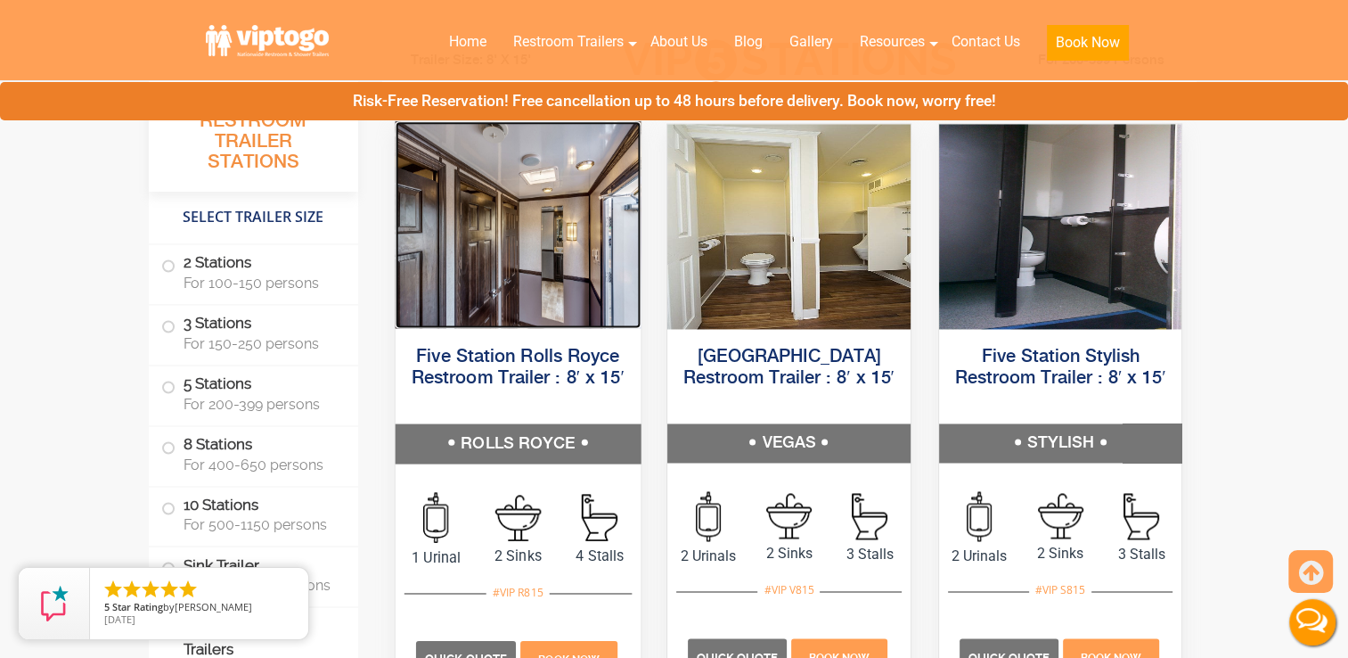
click at [567, 275] on img at bounding box center [517, 223] width 245 height 207
